Goal: Information Seeking & Learning: Learn about a topic

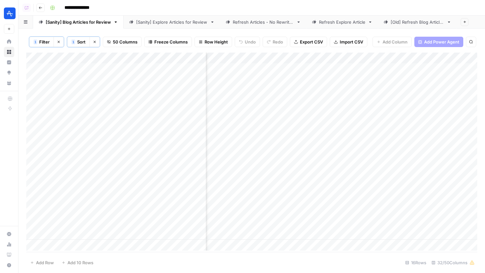
scroll to position [0, 993]
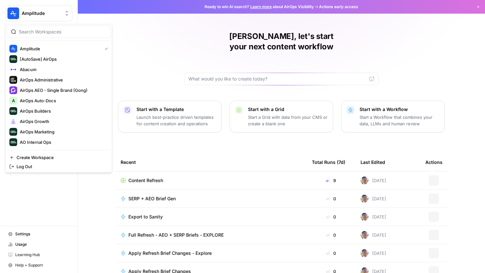
click at [37, 11] on span "Amplitude" at bounding box center [41, 13] width 39 height 6
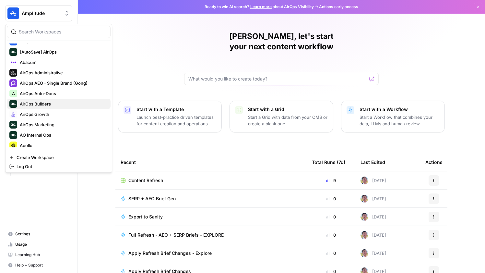
scroll to position [12, 0]
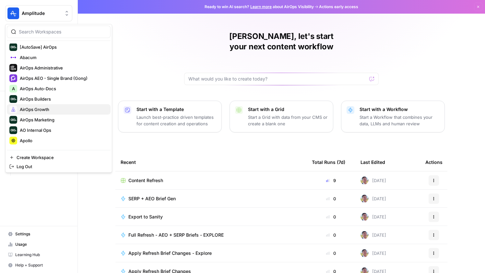
click at [43, 111] on span "AirOps Growth" at bounding box center [63, 109] width 86 height 6
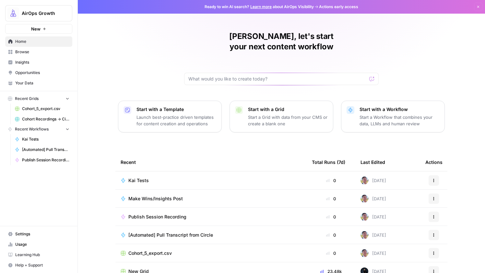
click at [24, 52] on span "Browse" at bounding box center [42, 52] width 54 height 6
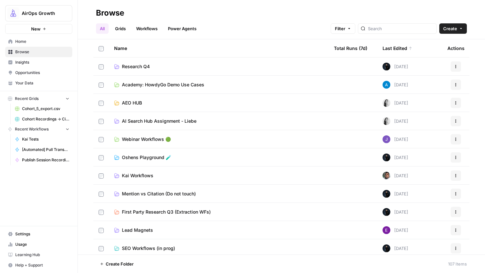
click at [128, 174] on span "Kai Workflows" at bounding box center [137, 175] width 31 height 6
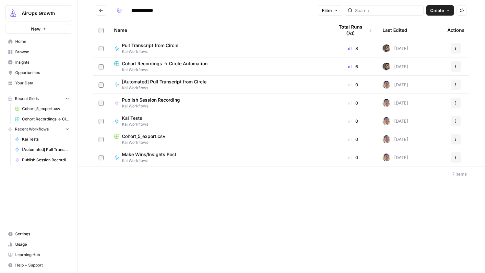
click at [135, 134] on span "Cohort_5_export.csv" at bounding box center [143, 136] width 43 height 6
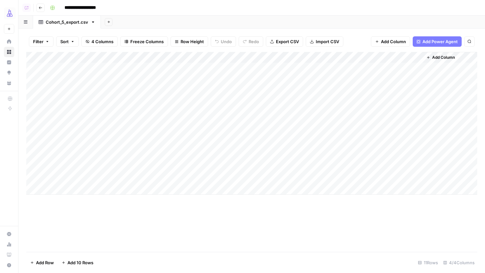
click at [40, 6] on icon "button" at bounding box center [41, 8] width 4 height 4
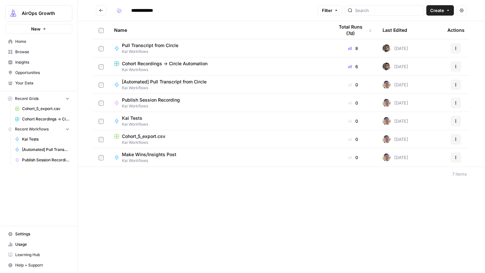
click at [158, 43] on span "Pull Transcript from Circle" at bounding box center [150, 45] width 56 height 6
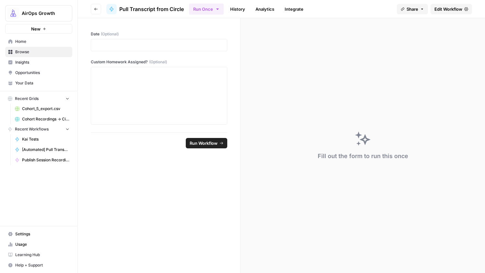
click at [454, 10] on span "Edit Workflow" at bounding box center [449, 9] width 28 height 6
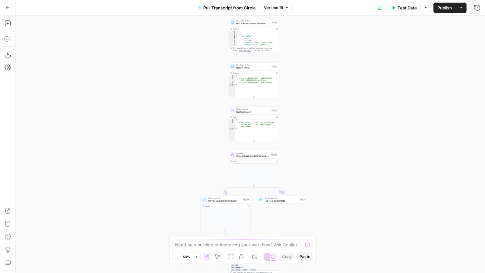
click at [7, 9] on icon "button" at bounding box center [8, 8] width 5 height 5
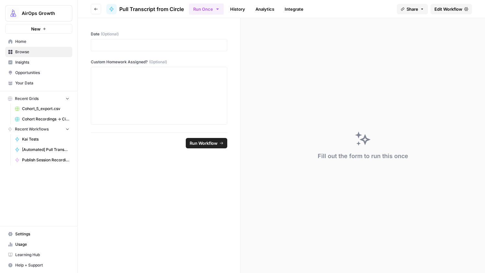
click at [288, 9] on link "Integrate" at bounding box center [294, 9] width 27 height 10
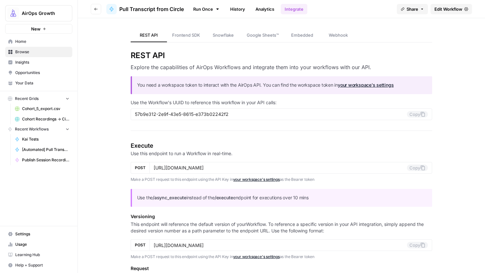
click at [341, 39] on link "Webhook" at bounding box center [339, 36] width 36 height 14
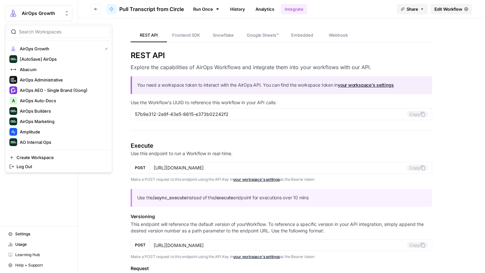
click at [46, 16] on span "AirOps Growth" at bounding box center [41, 13] width 39 height 6
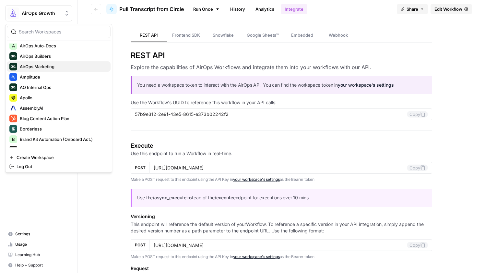
scroll to position [97, 0]
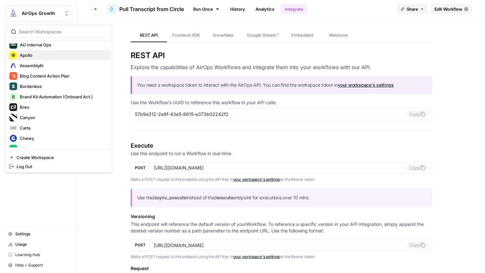
click at [45, 56] on span "Apollo" at bounding box center [63, 55] width 86 height 6
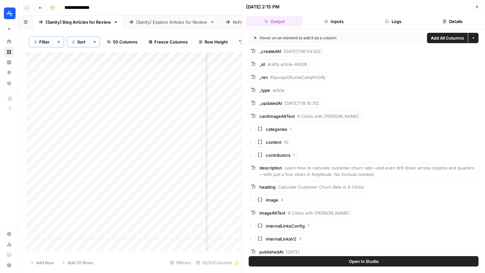
scroll to position [0, 1005]
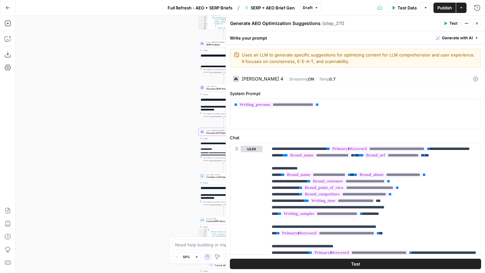
scroll to position [522, 0]
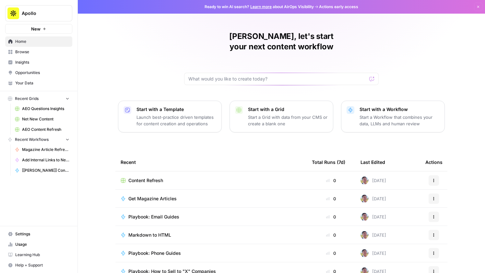
click at [34, 53] on span "Browse" at bounding box center [42, 52] width 54 height 6
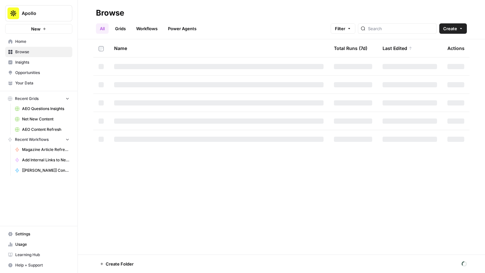
click at [37, 37] on link "Home" at bounding box center [38, 41] width 67 height 10
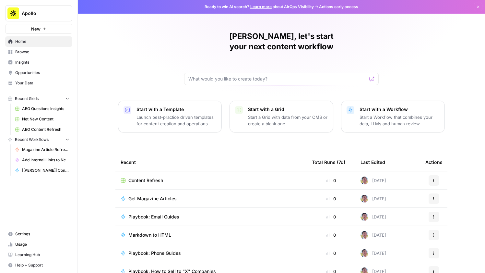
scroll to position [26, 0]
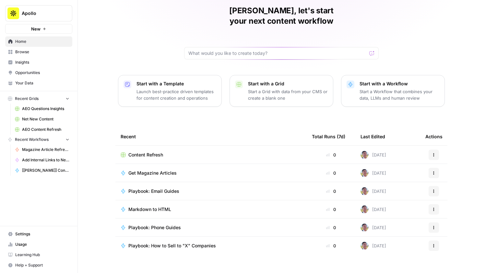
click at [150, 152] on span "Content Refresh" at bounding box center [145, 155] width 35 height 6
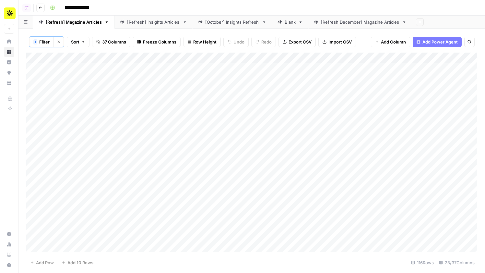
click at [362, 22] on div "[Refresh December] Magazine Articles" at bounding box center [360, 22] width 79 height 6
click at [82, 22] on div "[Refresh] Magazine Articles" at bounding box center [74, 22] width 56 height 6
click at [137, 24] on div "[Refresh] Insights Articles" at bounding box center [153, 22] width 53 height 6
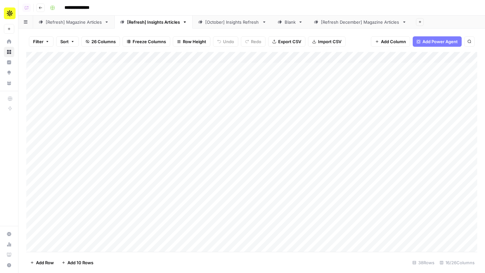
click at [44, 9] on button "Go back" at bounding box center [40, 8] width 8 height 8
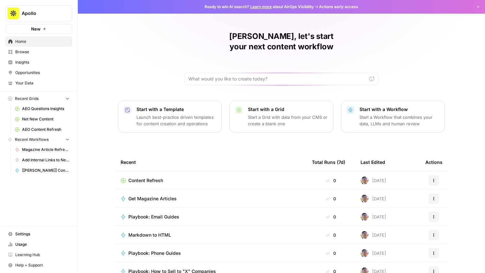
click at [33, 51] on span "Browse" at bounding box center [42, 52] width 54 height 6
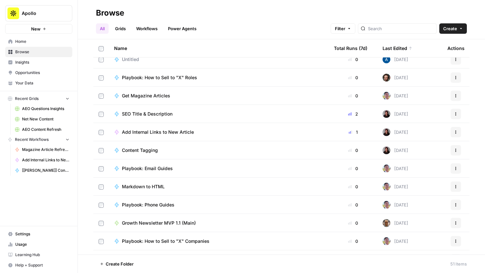
scroll to position [360, 0]
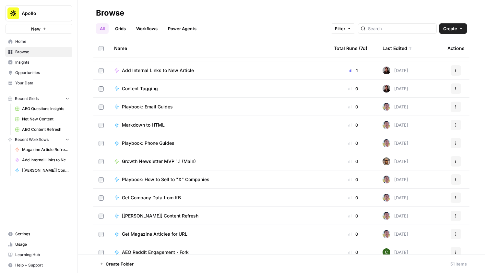
click at [128, 32] on link "Grids" at bounding box center [120, 28] width 18 height 10
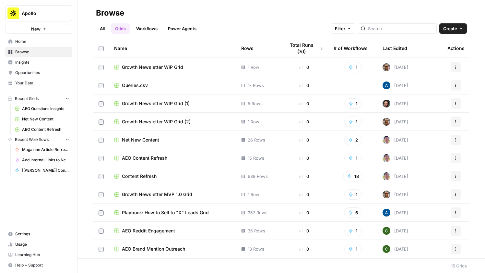
scroll to position [72, 0]
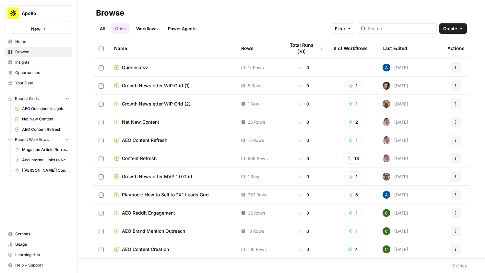
click at [185, 194] on span "Playbook: How to Sell to "X" Leads Grid" at bounding box center [165, 194] width 87 height 6
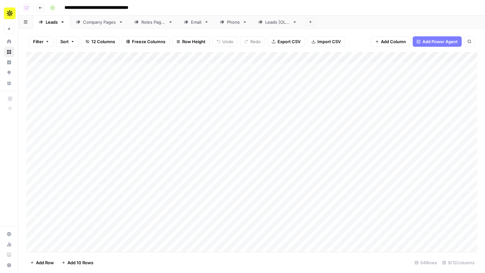
click at [101, 23] on div "Company Pages" at bounding box center [99, 22] width 33 height 6
click at [303, 118] on div "Add Column" at bounding box center [251, 152] width 451 height 200
click at [364, 122] on div "Add Column" at bounding box center [251, 152] width 451 height 200
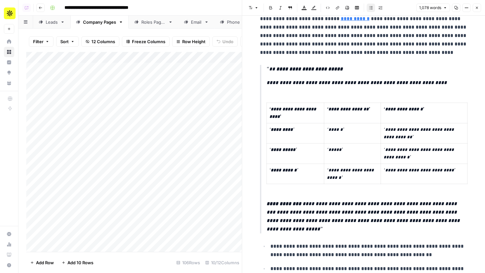
scroll to position [293, 0]
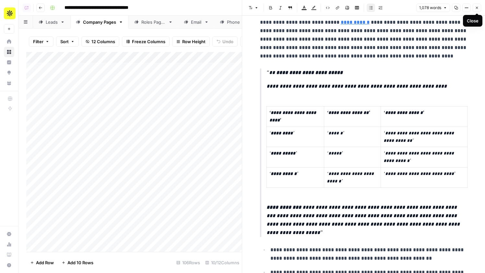
click at [481, 7] on button "Close" at bounding box center [477, 8] width 8 height 8
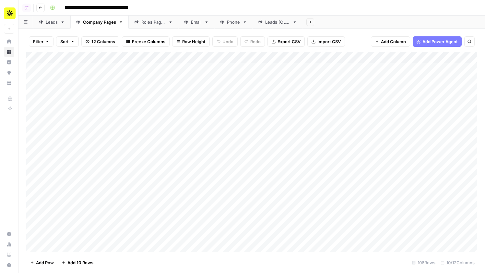
click at [154, 26] on link "Roles Pages" at bounding box center [154, 22] width 50 height 13
click at [197, 24] on div "Email" at bounding box center [196, 22] width 11 height 6
click at [231, 27] on link "Phone" at bounding box center [233, 22] width 38 height 13
click at [190, 26] on link "Email" at bounding box center [196, 22] width 36 height 13
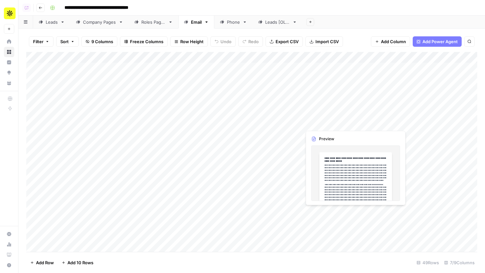
click at [328, 123] on div "Add Column" at bounding box center [251, 152] width 451 height 200
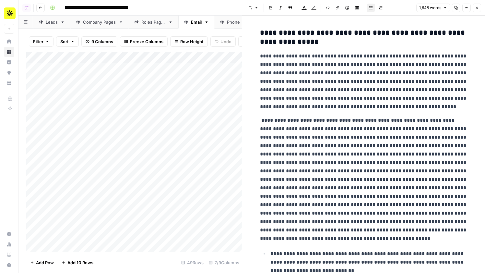
click at [480, 6] on button "Close" at bounding box center [477, 8] width 8 height 8
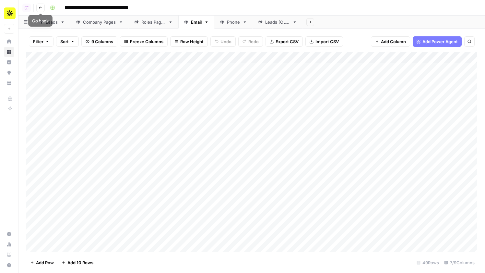
click at [41, 7] on icon "button" at bounding box center [40, 7] width 3 height 3
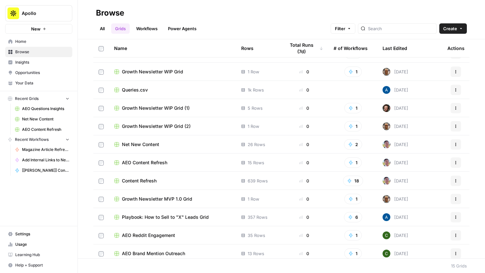
scroll to position [50, 0]
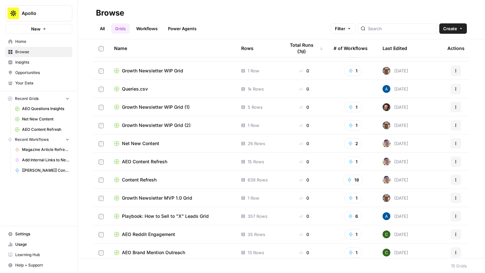
click at [147, 142] on span "Net New Content" at bounding box center [140, 143] width 37 height 6
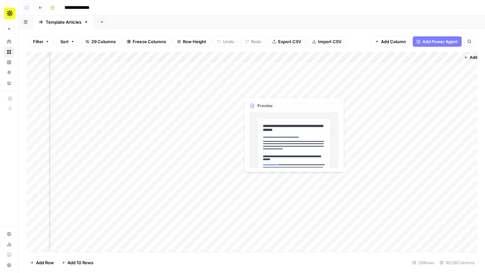
scroll to position [0, 679]
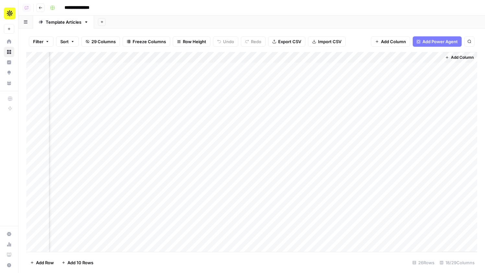
click at [170, 71] on div "Add Column" at bounding box center [251, 152] width 451 height 200
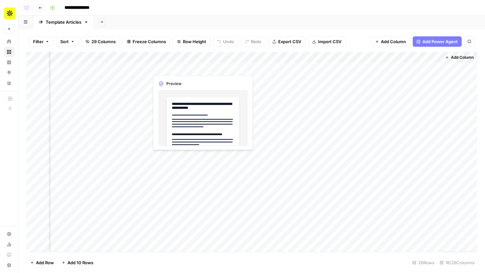
click at [170, 71] on div "Add Column" at bounding box center [251, 152] width 451 height 200
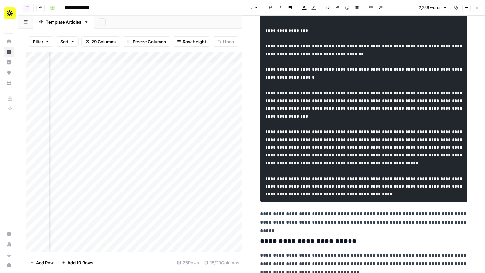
scroll to position [1088, 0]
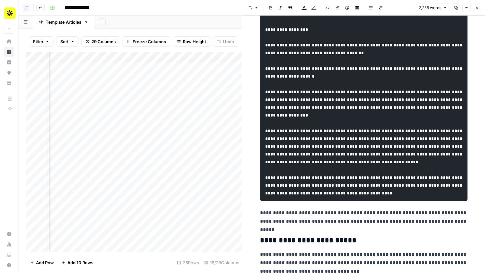
click at [480, 8] on button "Close" at bounding box center [477, 8] width 8 height 8
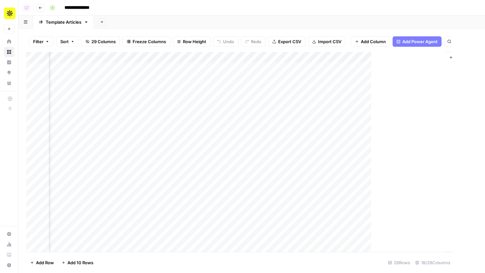
scroll to position [0, 672]
click at [40, 9] on icon "button" at bounding box center [41, 8] width 4 height 4
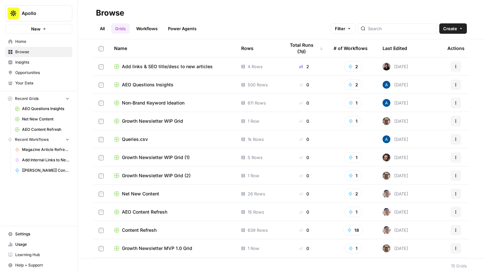
click at [143, 25] on link "Workflows" at bounding box center [146, 28] width 29 height 10
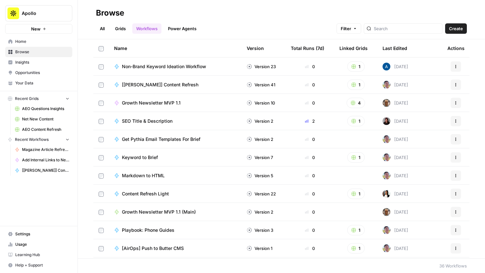
scroll to position [292, 0]
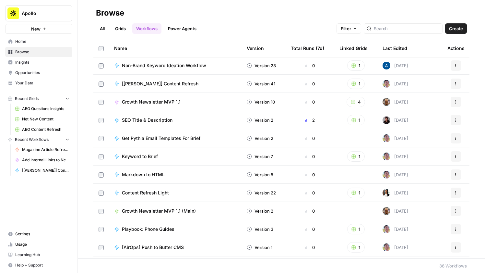
click at [165, 134] on td "Get Pythia Email Templates For Brief" at bounding box center [175, 138] width 133 height 18
click at [166, 136] on span "Get Pythia Email Templates For Brief" at bounding box center [161, 138] width 79 height 6
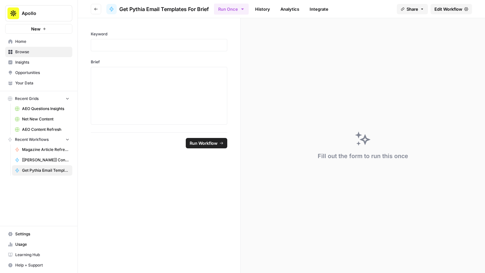
click at [35, 79] on link "Your Data" at bounding box center [38, 83] width 67 height 10
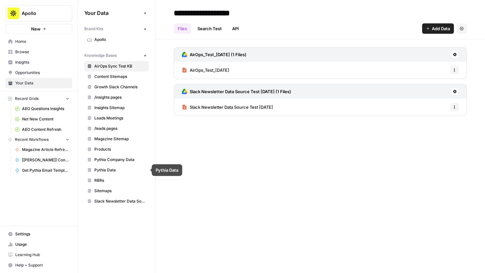
click at [123, 162] on span "Pythia Company Data" at bounding box center [120, 160] width 52 height 6
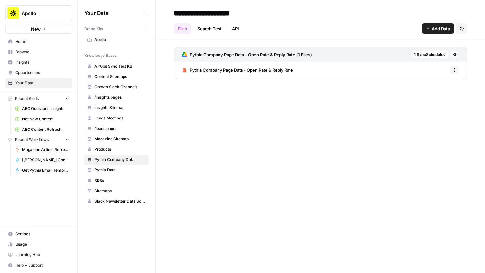
click at [250, 69] on span "Pythia Company Page Data - Open Rate & Reply Rate" at bounding box center [242, 70] width 104 height 6
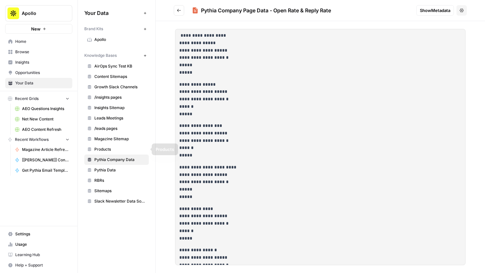
click at [116, 169] on span "Pythia Data" at bounding box center [120, 170] width 52 height 6
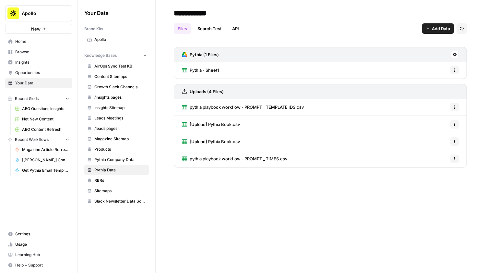
click at [252, 106] on span "pythia playbook workflow - PROMPT _ TEMPLATE IDS.csv" at bounding box center [247, 107] width 114 height 6
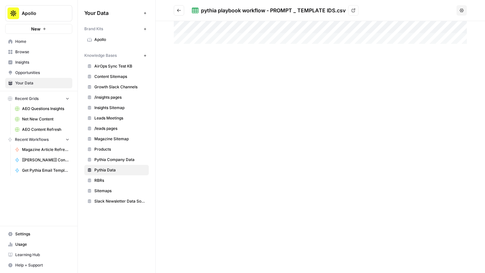
click at [183, 11] on button "Go back" at bounding box center [179, 10] width 10 height 10
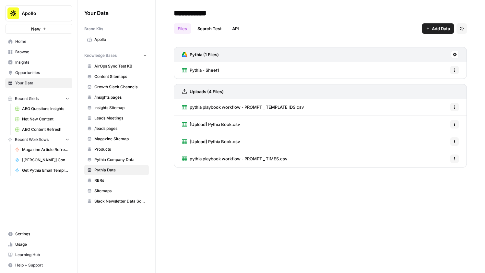
click at [257, 157] on span "pythia playbook workflow - PROMPT _ TIMES.csv" at bounding box center [239, 158] width 98 height 6
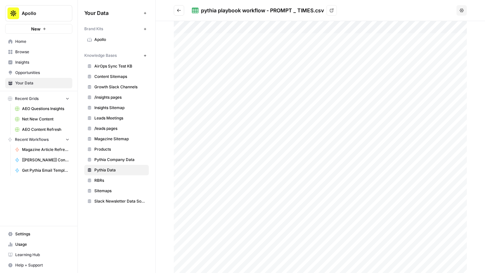
click at [179, 10] on icon "Go back" at bounding box center [179, 10] width 4 height 3
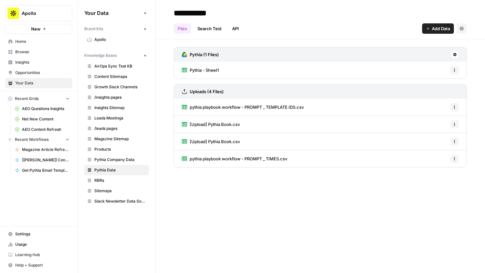
click at [244, 107] on span "pythia playbook workflow - PROMPT _ TEMPLATE IDS.csv" at bounding box center [247, 107] width 114 height 6
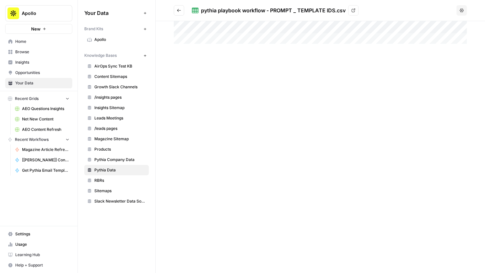
click at [179, 10] on icon "Go back" at bounding box center [179, 10] width 5 height 5
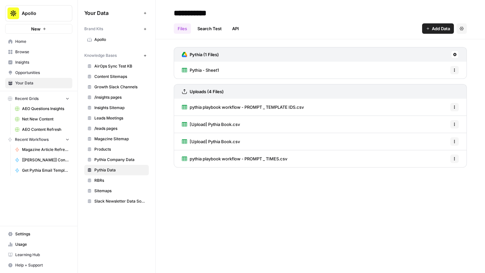
click at [211, 69] on span "Pythia - Sheet1" at bounding box center [204, 70] width 29 height 6
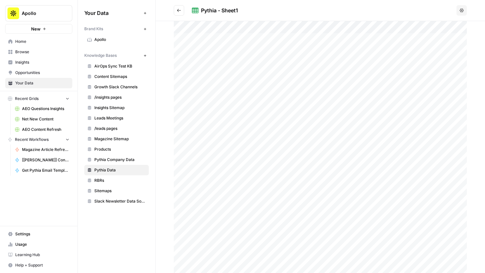
click at [182, 9] on button "Go back" at bounding box center [179, 10] width 10 height 10
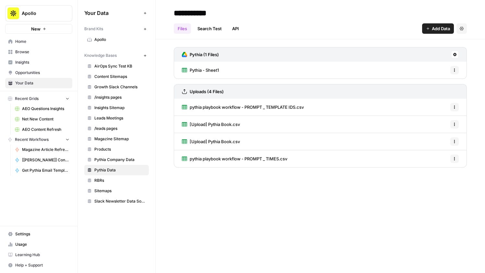
click at [34, 42] on span "Home" at bounding box center [42, 42] width 54 height 6
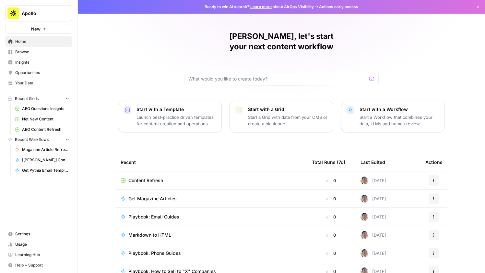
scroll to position [26, 0]
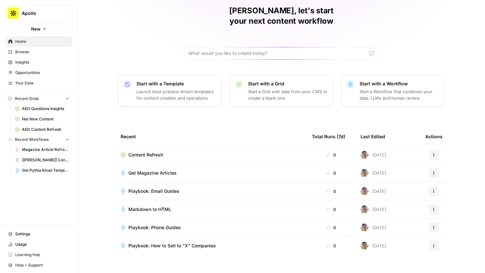
click at [44, 79] on link "Your Data" at bounding box center [38, 83] width 67 height 10
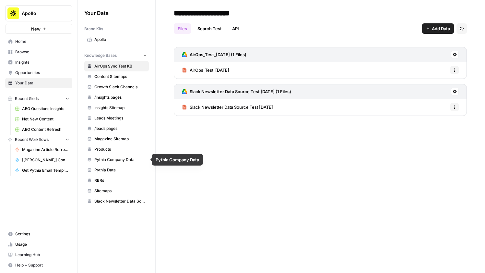
click at [122, 159] on span "Pythia Company Data" at bounding box center [120, 160] width 52 height 6
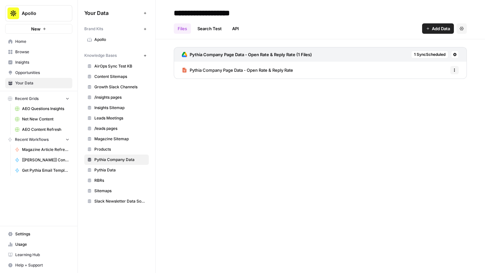
click at [248, 69] on span "Pythia Company Page Data - Open Rate & Reply Rate" at bounding box center [242, 70] width 104 height 6
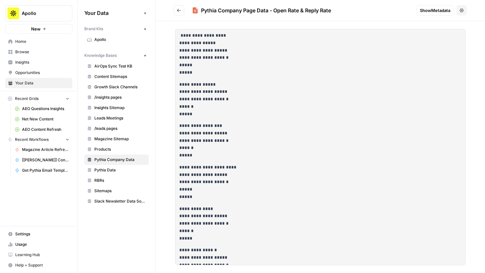
click at [180, 11] on icon "Go back" at bounding box center [179, 10] width 5 height 5
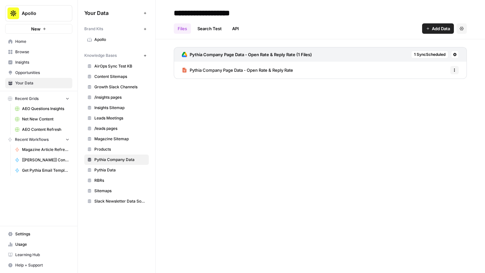
click at [44, 43] on span "Home" at bounding box center [42, 42] width 54 height 6
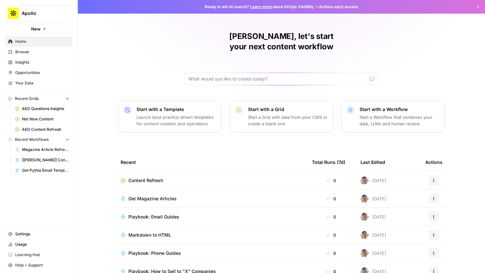
scroll to position [26, 0]
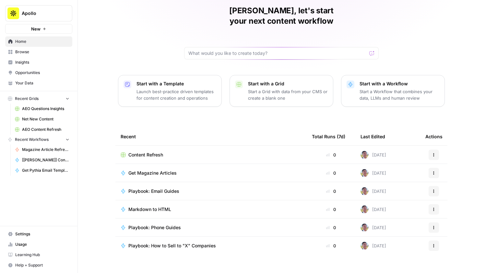
click at [40, 55] on span "Browse" at bounding box center [42, 52] width 54 height 6
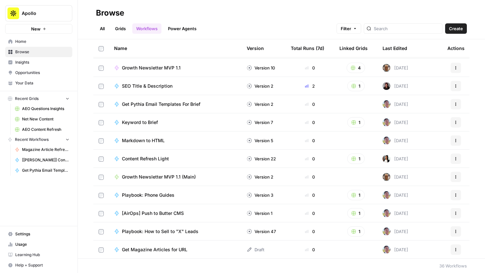
scroll to position [277, 0]
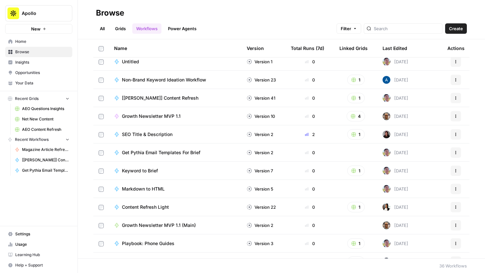
click at [390, 30] on div at bounding box center [403, 28] width 79 height 10
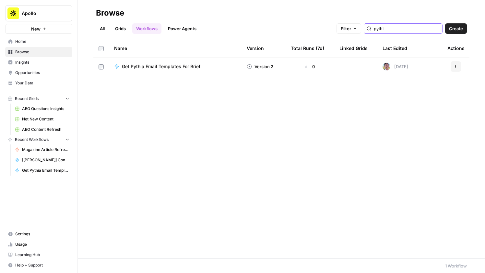
type input "pythi"
click at [169, 68] on span "Get Pythia Email Templates For Brief" at bounding box center [161, 66] width 79 height 6
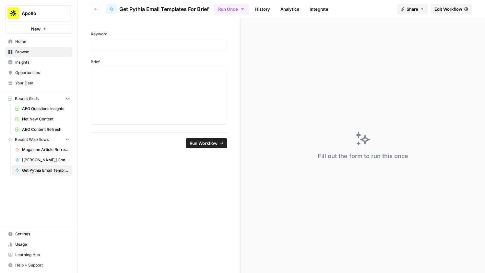
click at [442, 9] on span "Edit Workflow" at bounding box center [449, 9] width 28 height 6
click at [94, 9] on icon "button" at bounding box center [96, 9] width 4 height 4
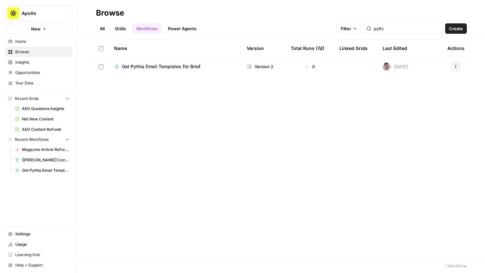
click at [122, 28] on link "Grids" at bounding box center [120, 28] width 18 height 10
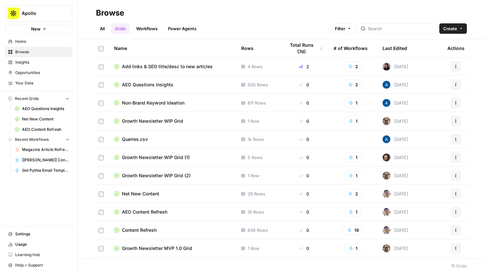
click at [387, 46] on div "Last Edited" at bounding box center [395, 48] width 25 height 18
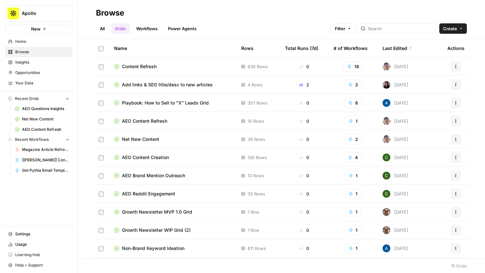
click at [45, 10] on span "Apollo" at bounding box center [41, 13] width 39 height 6
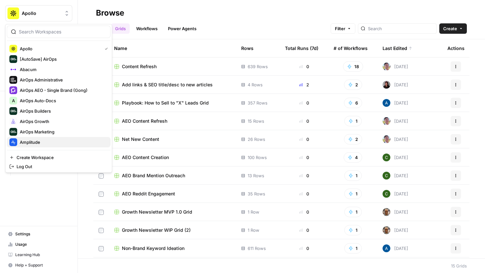
click at [39, 139] on span "Amplitude" at bounding box center [63, 142] width 86 height 6
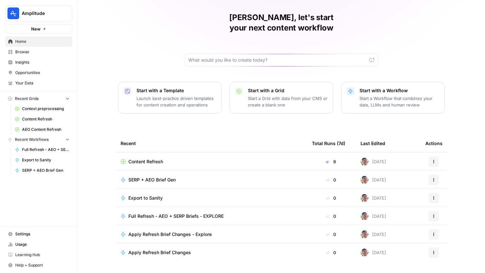
scroll to position [21, 0]
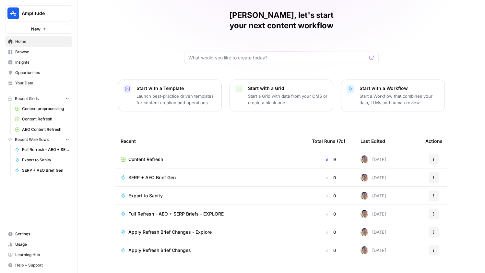
click at [143, 156] on span "Content Refresh" at bounding box center [145, 159] width 35 height 6
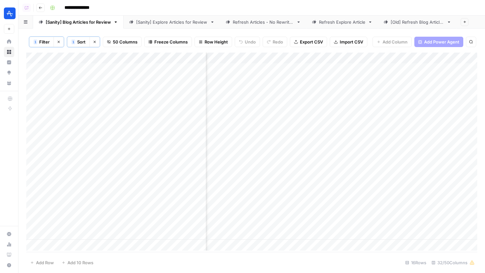
scroll to position [0, 999]
click at [178, 22] on div "[Sanity] Explore Articles for Review" at bounding box center [171, 22] width 71 height 6
click at [82, 24] on div "[Sanity] Blog Articles for Review" at bounding box center [78, 22] width 65 height 6
